Goal: Task Accomplishment & Management: Manage account settings

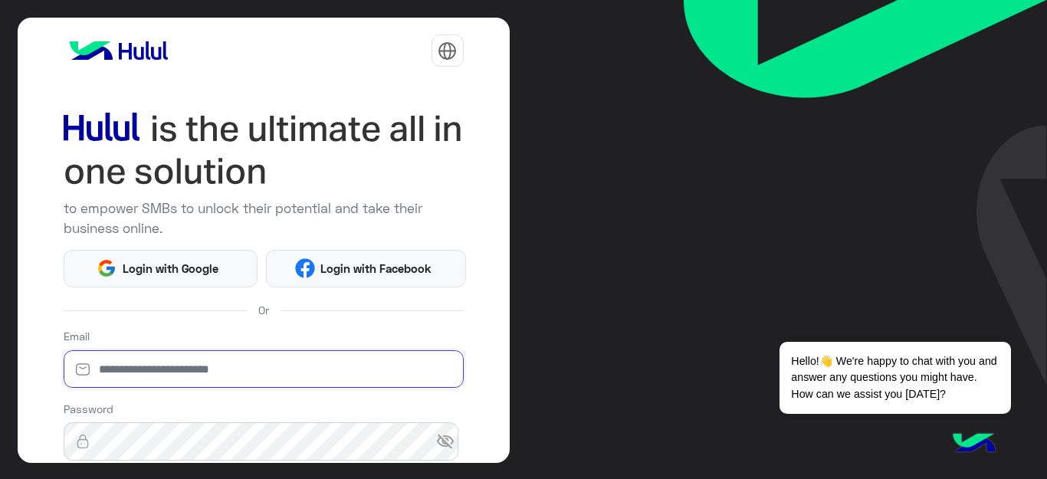
click at [202, 352] on input "email" at bounding box center [264, 369] width 400 height 38
type input "**********"
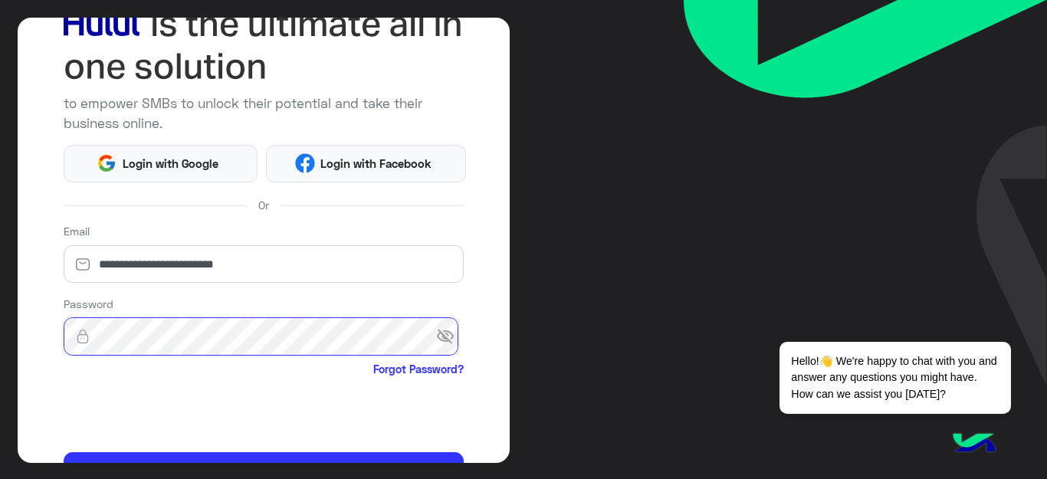
scroll to position [112, 0]
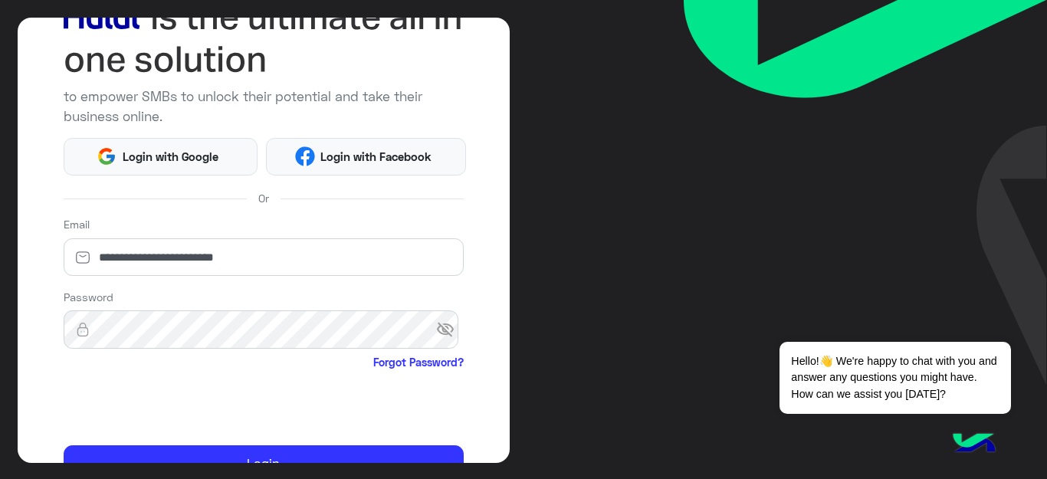
drag, startPoint x: 514, startPoint y: 316, endPoint x: 514, endPoint y: 354, distance: 37.5
click at [514, 354] on div "**********" at bounding box center [523, 239] width 1047 height 479
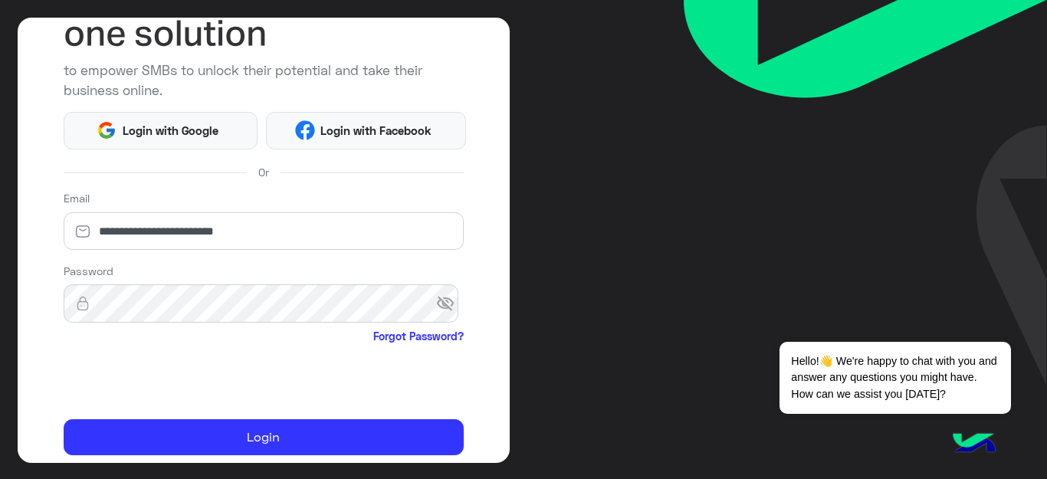
scroll to position [162, 0]
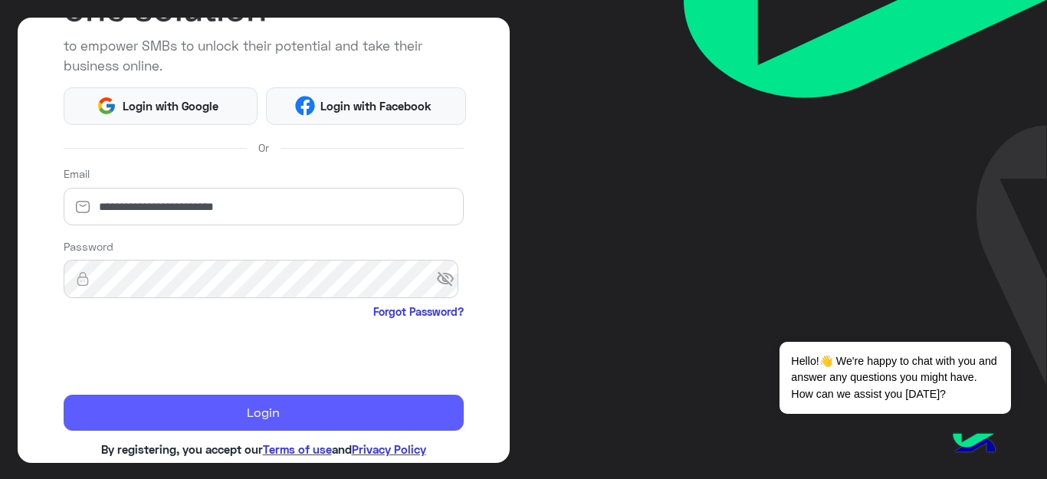
click at [242, 421] on button "Login" at bounding box center [264, 413] width 400 height 37
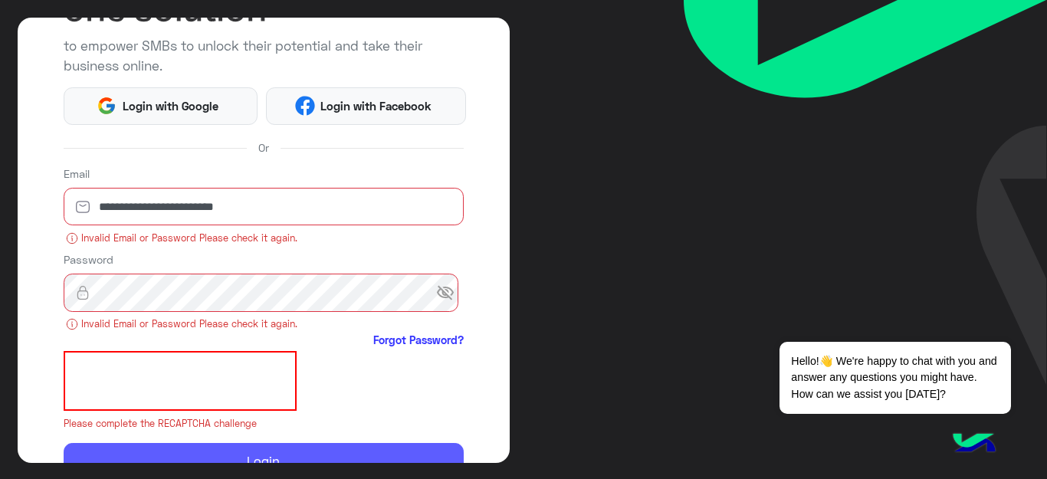
scroll to position [240, 0]
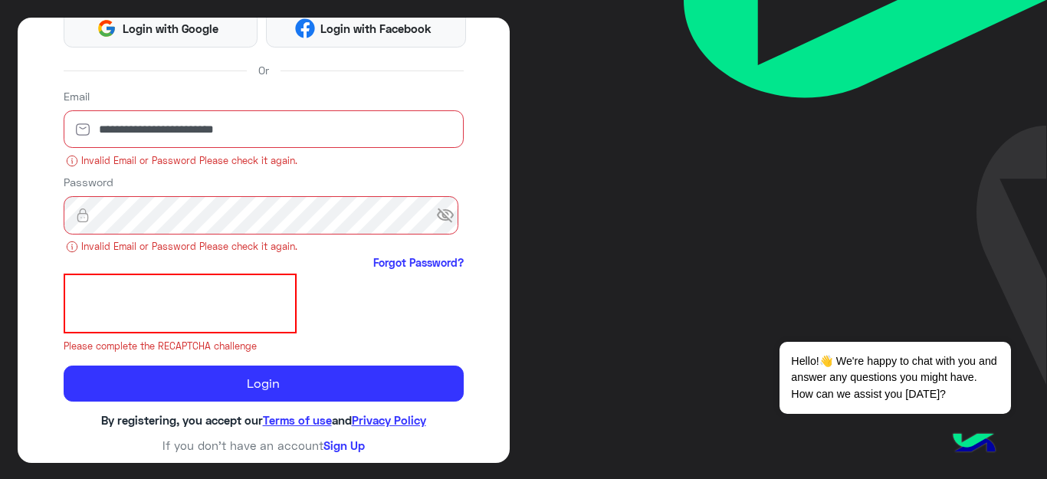
click at [80, 293] on iframe at bounding box center [180, 304] width 233 height 60
click at [436, 215] on span "visibility_off" at bounding box center [450, 216] width 28 height 28
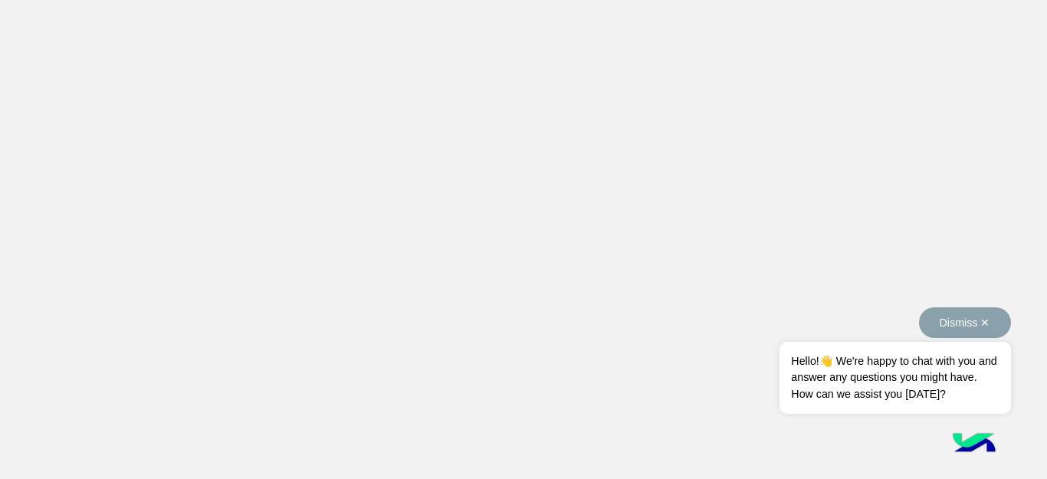
click at [960, 330] on button "Dismiss ✕" at bounding box center [965, 322] width 92 height 31
